Goal: Navigation & Orientation: Find specific page/section

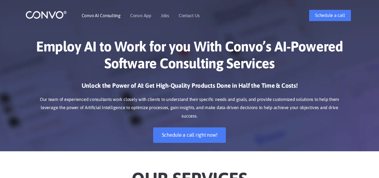
click at [96, 14] on link "Convo AI Consulting" at bounding box center [101, 15] width 39 height 4
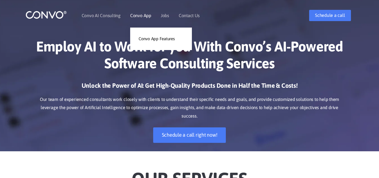
drag, startPoint x: 136, startPoint y: 18, endPoint x: 135, endPoint y: 21, distance: 2.9
click at [136, 18] on li "Convo App Convo App Features" at bounding box center [140, 15] width 21 height 24
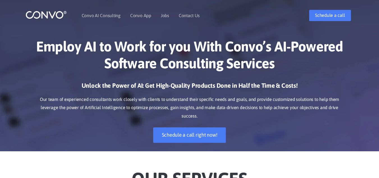
click at [169, 16] on ul "Convo AI Consulting Convo App Convo App Features Jobs Contact Us" at bounding box center [141, 15] width 118 height 24
drag, startPoint x: 194, startPoint y: 10, endPoint x: 192, endPoint y: 13, distance: 3.2
click at [195, 11] on li "Contact Us" at bounding box center [189, 15] width 21 height 24
click at [192, 13] on link "Contact Us" at bounding box center [189, 15] width 21 height 4
click at [331, 15] on link "Schedule a call" at bounding box center [330, 15] width 42 height 11
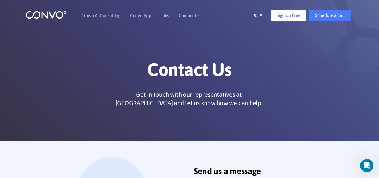
click at [292, 16] on link "Sign up Free" at bounding box center [289, 15] width 36 height 11
click at [288, 15] on link "Sign up Free" at bounding box center [289, 15] width 36 height 11
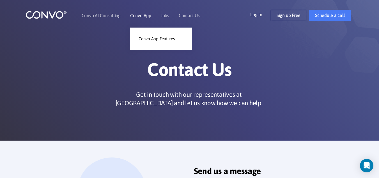
click at [138, 15] on link "Convo App" at bounding box center [140, 15] width 21 height 4
